Goal: Task Accomplishment & Management: Manage account settings

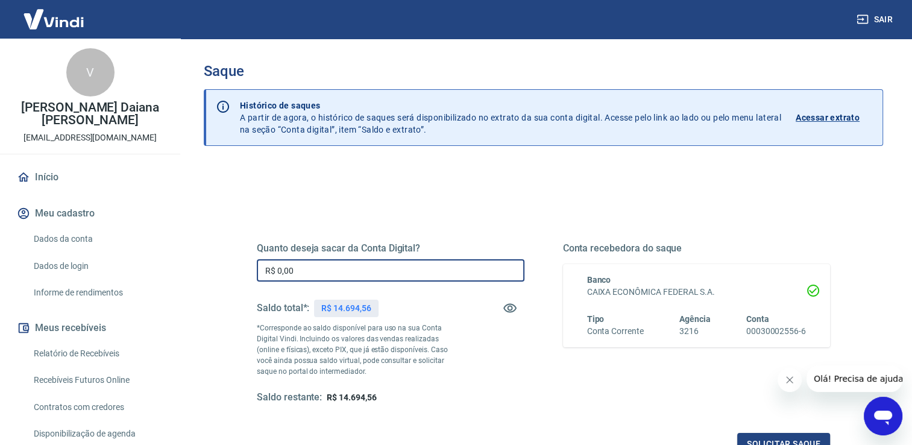
click at [413, 274] on input "R$ 0,00" at bounding box center [390, 270] width 267 height 22
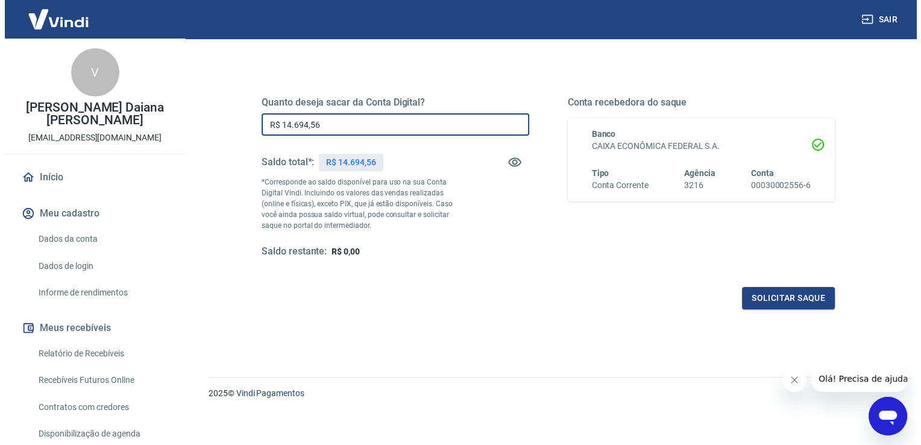
scroll to position [150, 0]
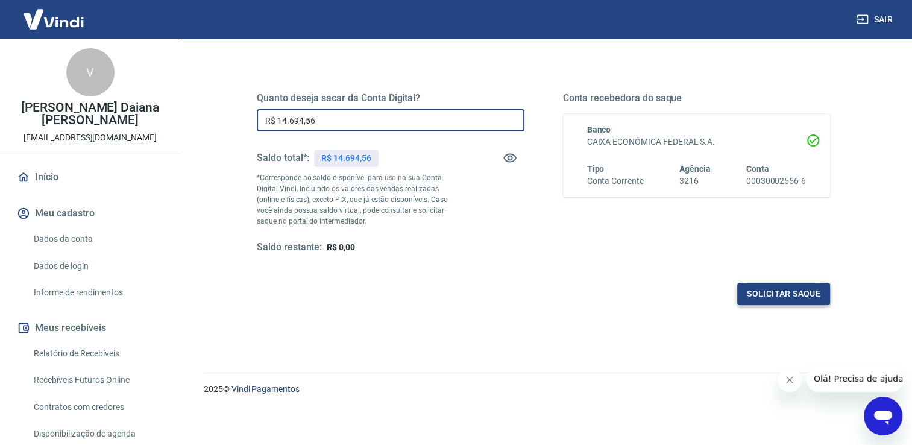
type input "R$ 14.694,56"
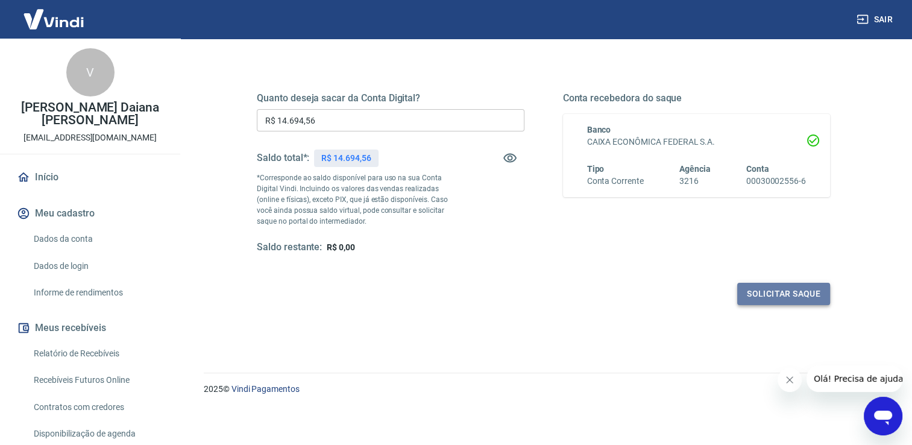
click at [789, 298] on button "Solicitar saque" at bounding box center [783, 294] width 93 height 22
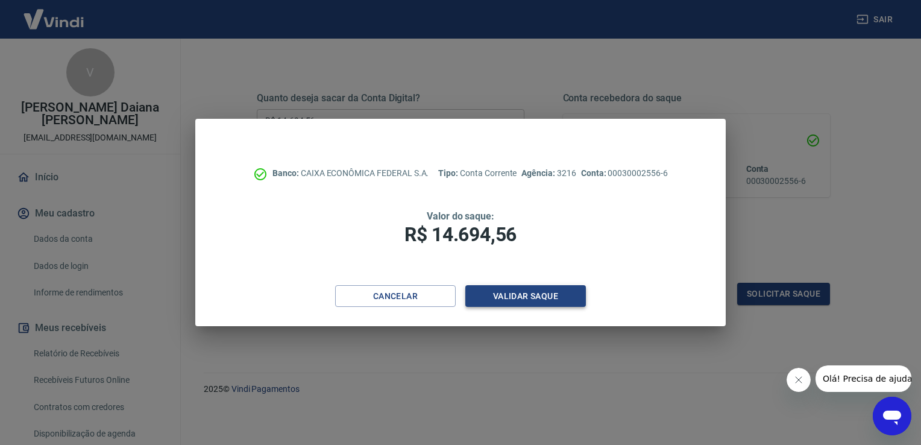
click at [508, 296] on button "Validar saque" at bounding box center [525, 296] width 120 height 22
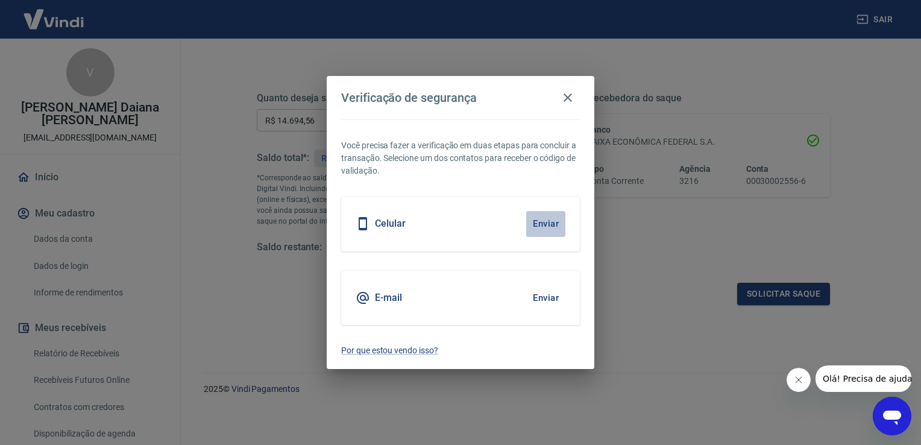
click at [549, 230] on button "Enviar" at bounding box center [545, 223] width 39 height 25
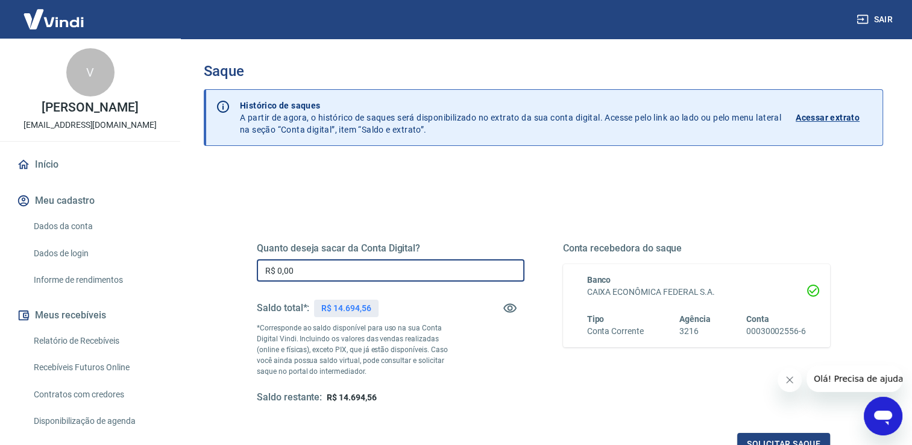
click at [421, 271] on input "R$ 0,00" at bounding box center [390, 270] width 267 height 22
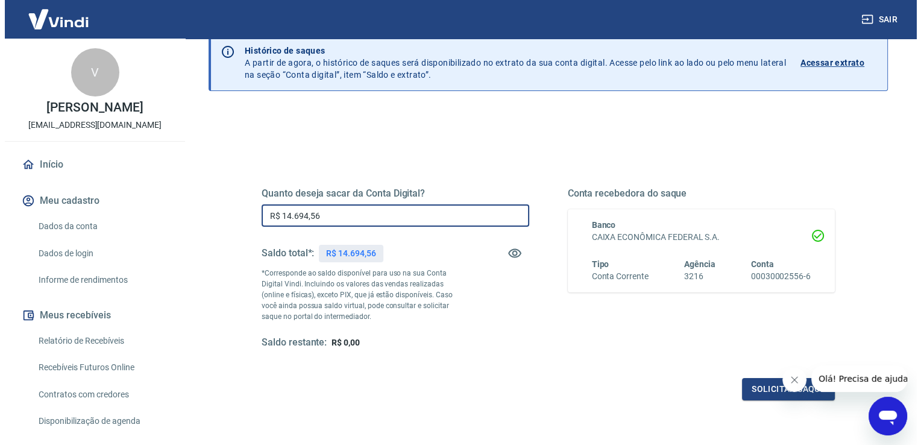
scroll to position [150, 0]
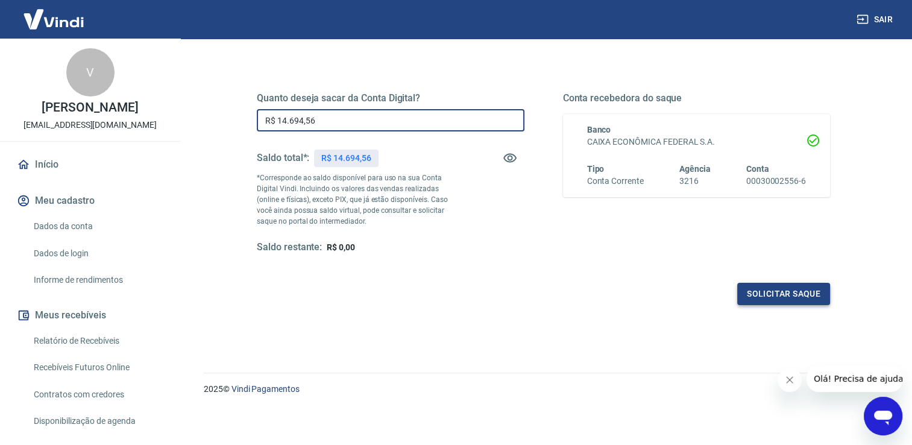
type input "R$ 14.694,56"
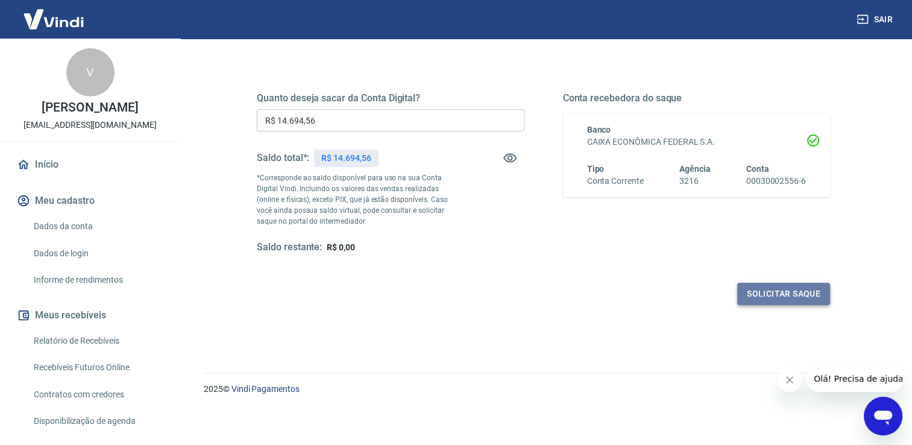
click at [796, 287] on button "Solicitar saque" at bounding box center [783, 294] width 93 height 22
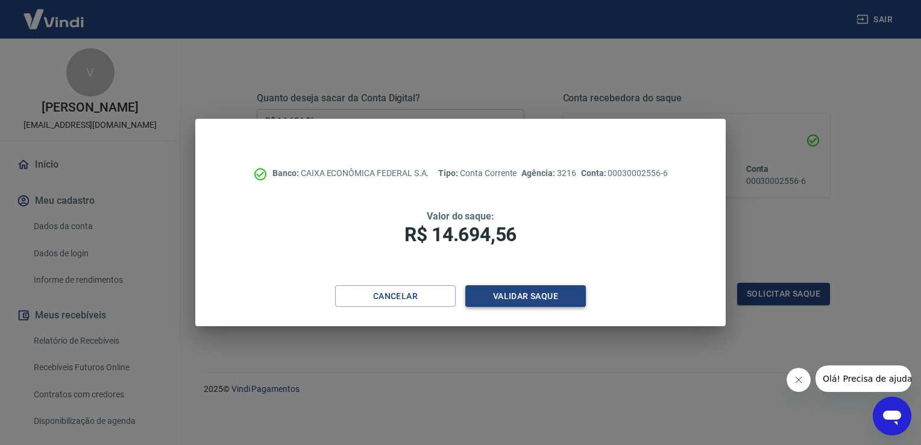
click at [540, 298] on button "Validar saque" at bounding box center [525, 296] width 120 height 22
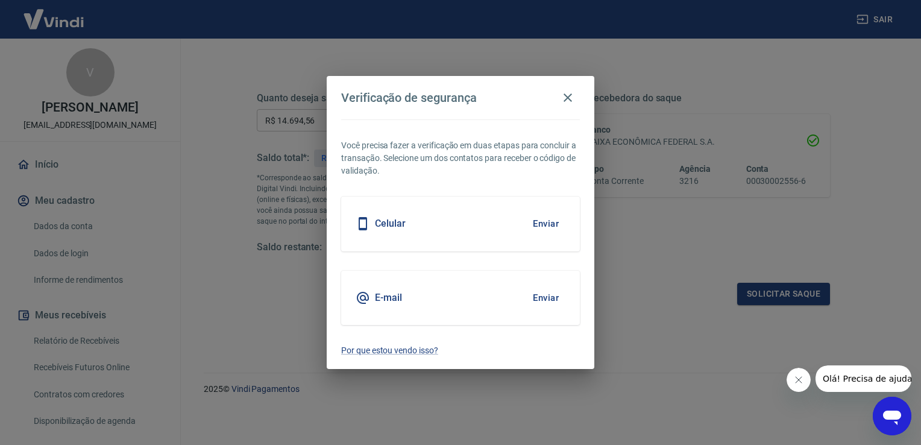
click at [549, 299] on button "Enviar" at bounding box center [545, 297] width 39 height 25
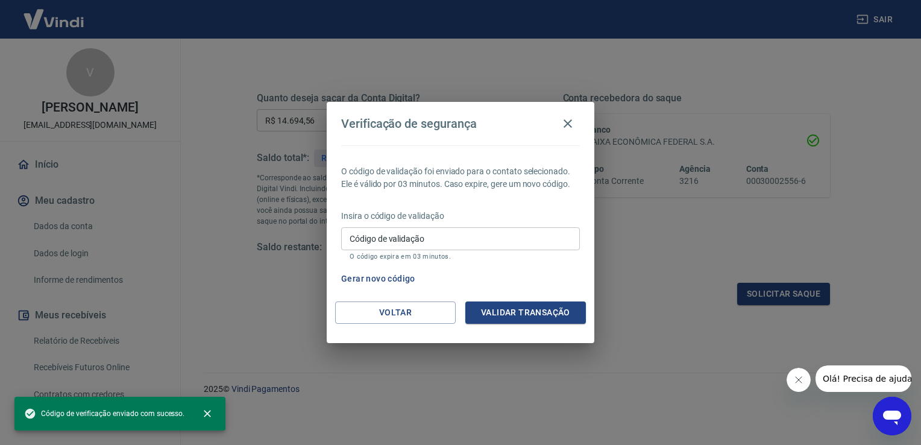
click at [443, 225] on div "Insira o código de validação Código de validação Código de validação O código e…" at bounding box center [460, 236] width 239 height 52
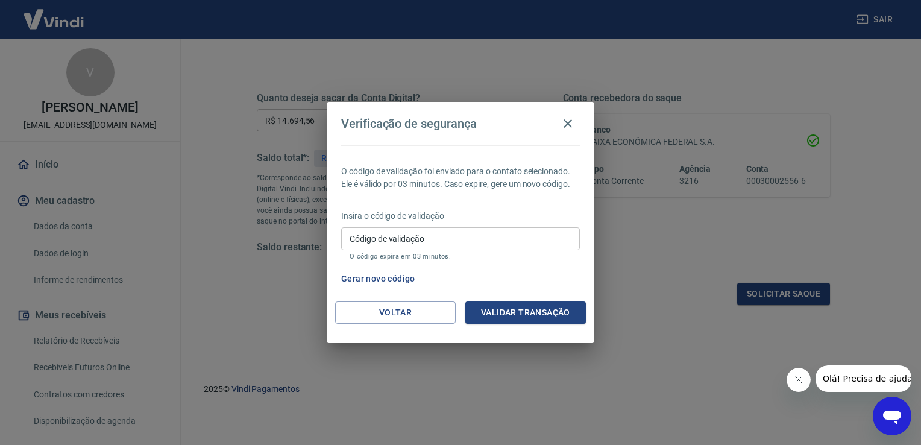
click at [448, 244] on input "Código de validação" at bounding box center [460, 238] width 239 height 22
type input "755703"
click at [543, 320] on button "Validar transação" at bounding box center [525, 312] width 120 height 22
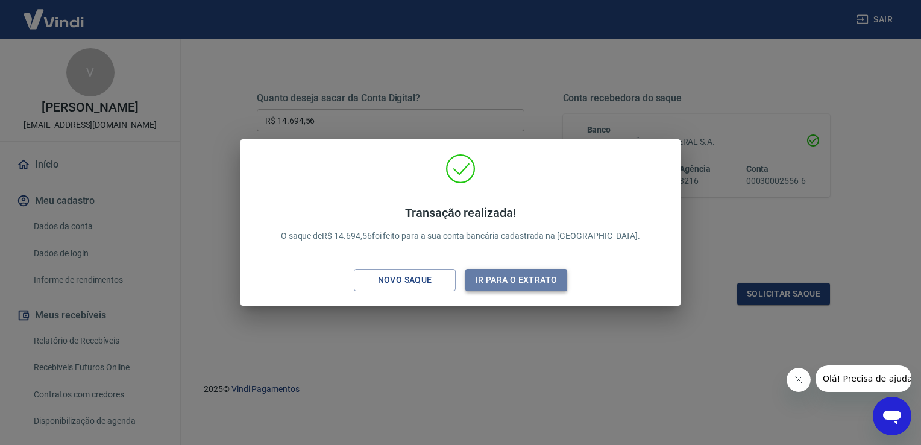
click at [527, 279] on button "Ir para o extrato" at bounding box center [516, 280] width 102 height 22
